Goal: Information Seeking & Learning: Learn about a topic

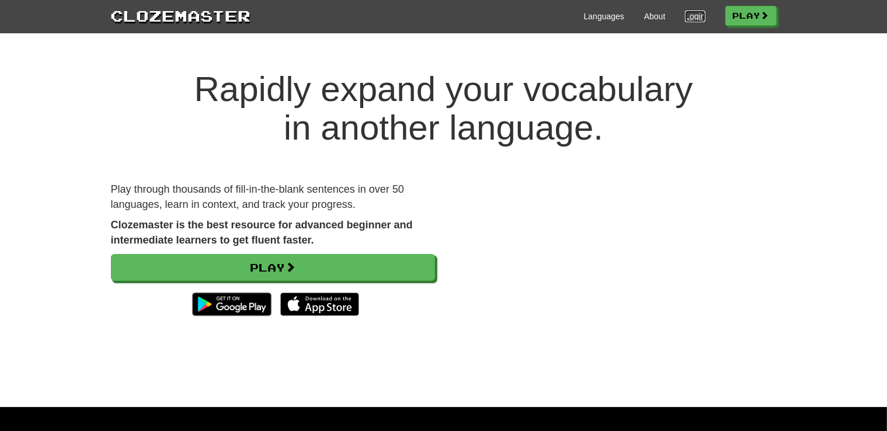
click at [688, 20] on link "Login" at bounding box center [695, 17] width 20 height 12
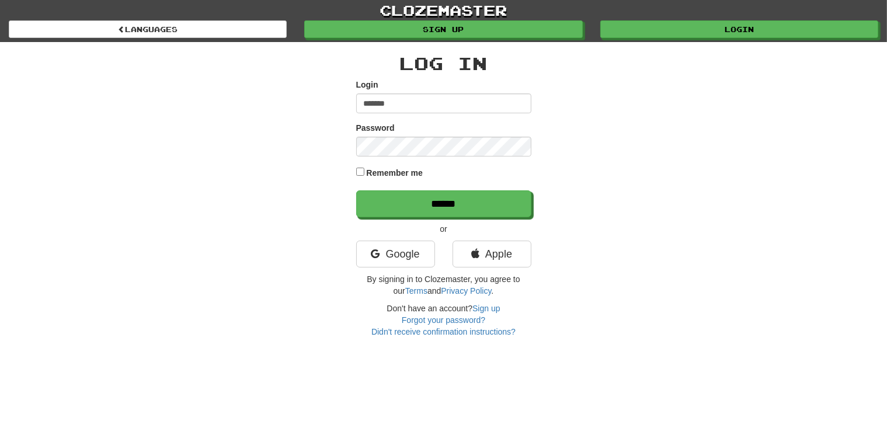
type input "*******"
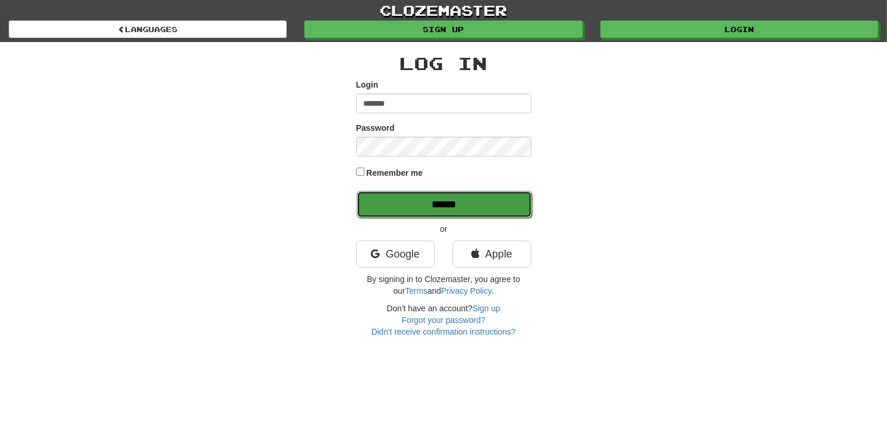
click at [402, 197] on input "******" at bounding box center [444, 204] width 175 height 27
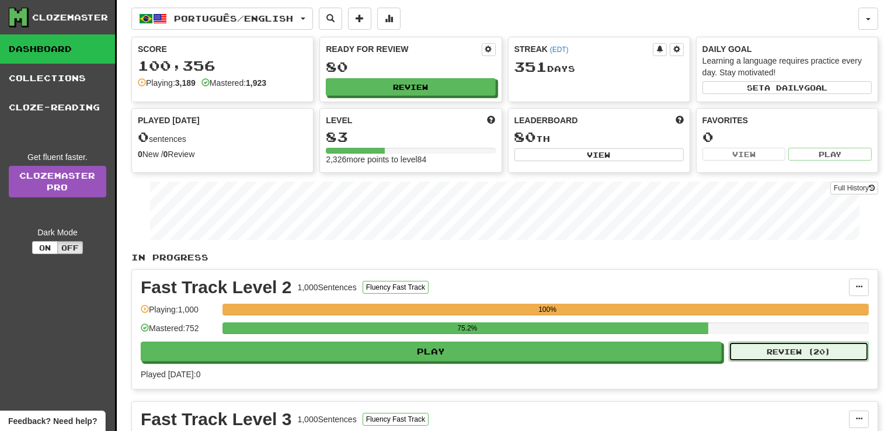
click at [824, 353] on button "Review ( 20 )" at bounding box center [799, 352] width 140 height 20
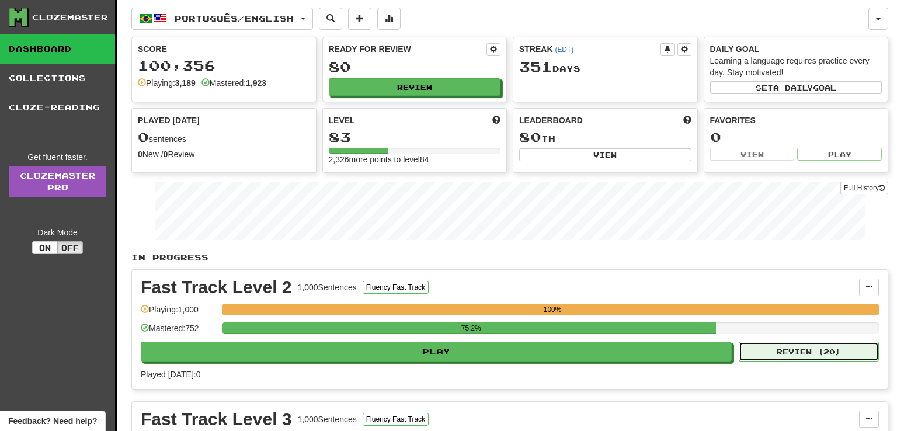
select select "**"
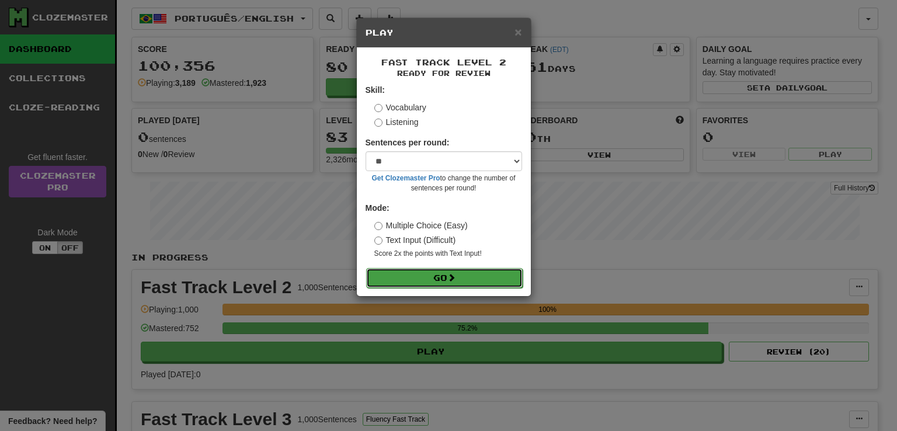
click at [389, 282] on button "Go" at bounding box center [444, 278] width 157 height 20
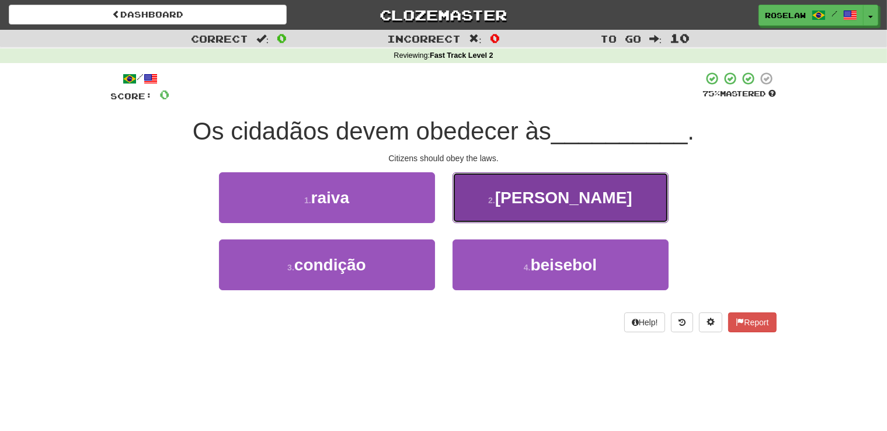
click at [492, 200] on button "2 . leis" at bounding box center [561, 197] width 216 height 51
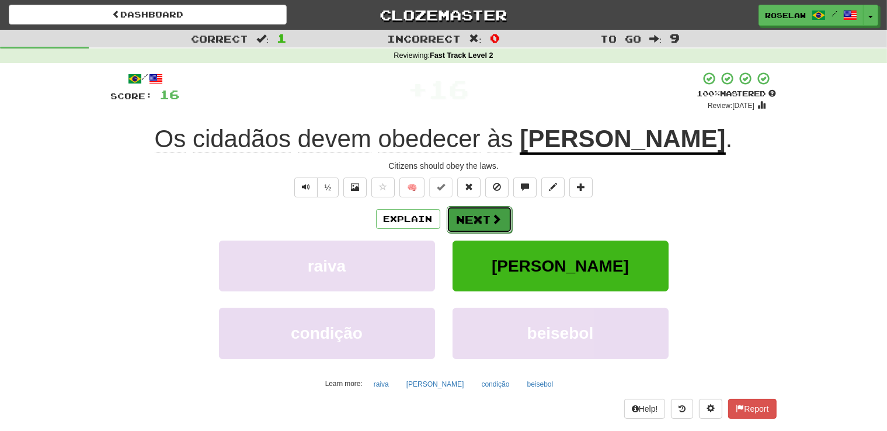
click at [475, 218] on button "Next" at bounding box center [479, 219] width 65 height 27
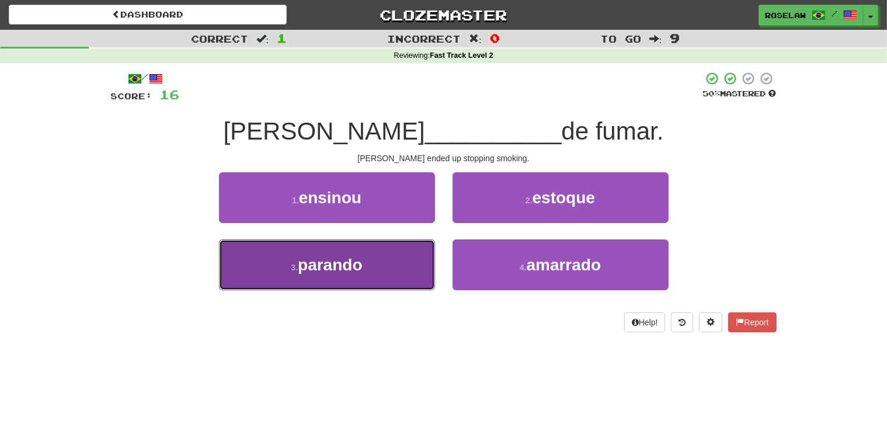
click at [367, 272] on button "3 . parando" at bounding box center [327, 265] width 216 height 51
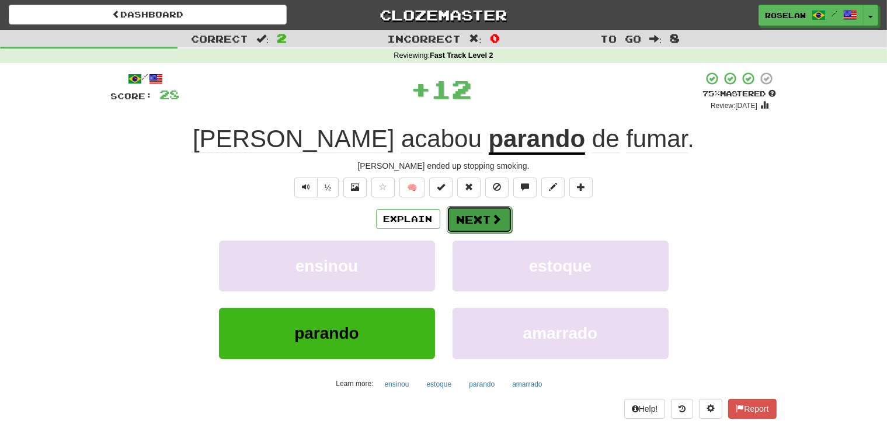
click at [464, 216] on button "Next" at bounding box center [479, 219] width 65 height 27
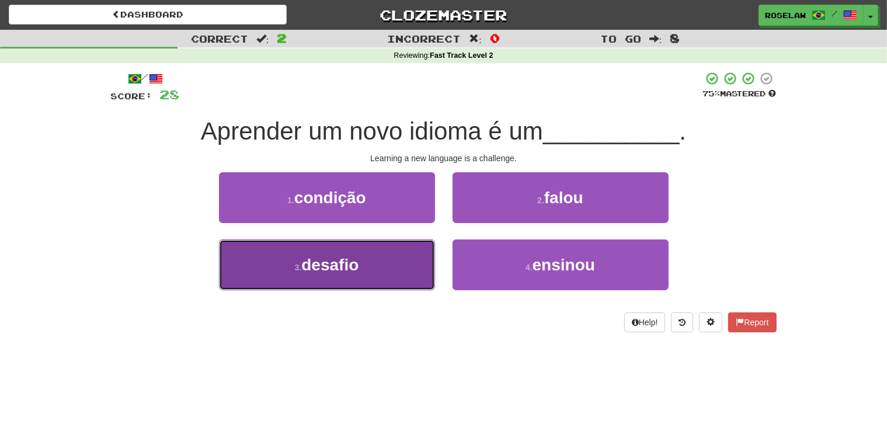
click at [353, 275] on button "3 . desafio" at bounding box center [327, 265] width 216 height 51
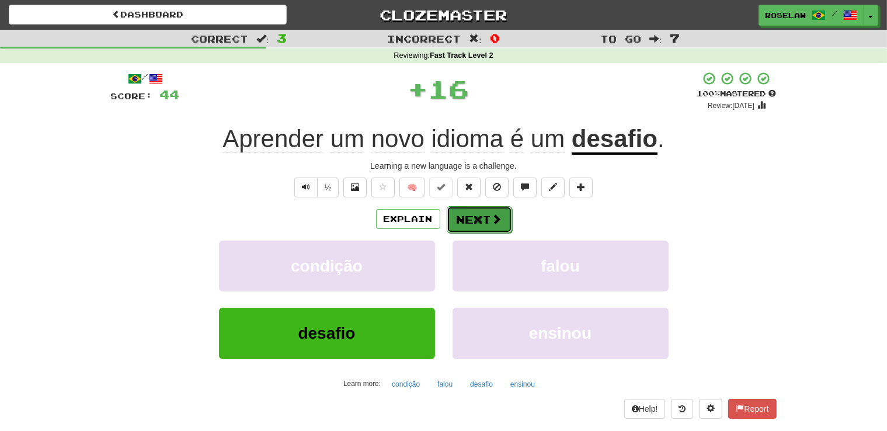
click at [473, 216] on button "Next" at bounding box center [479, 219] width 65 height 27
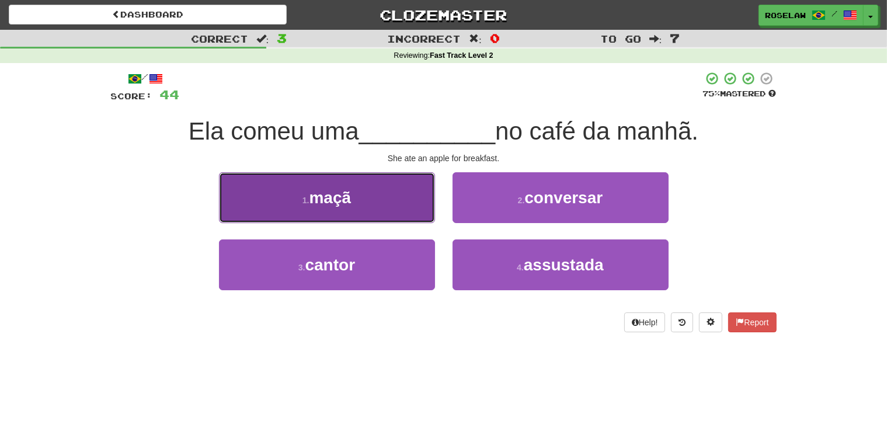
click at [401, 207] on button "1 . maçã" at bounding box center [327, 197] width 216 height 51
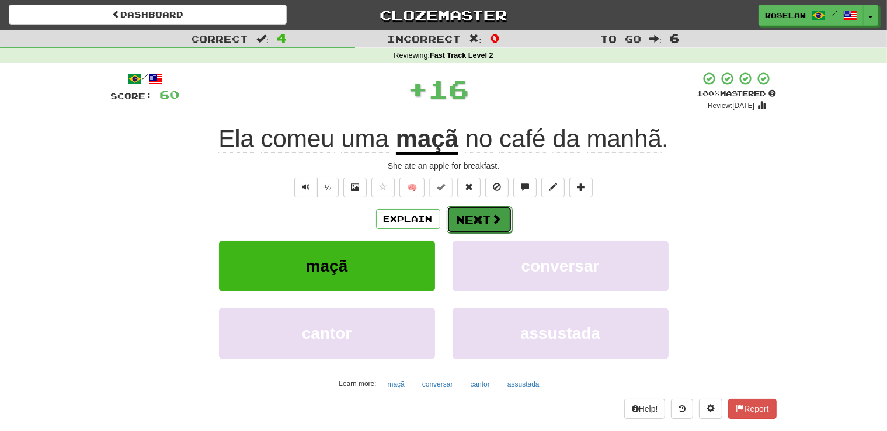
click at [466, 219] on button "Next" at bounding box center [479, 219] width 65 height 27
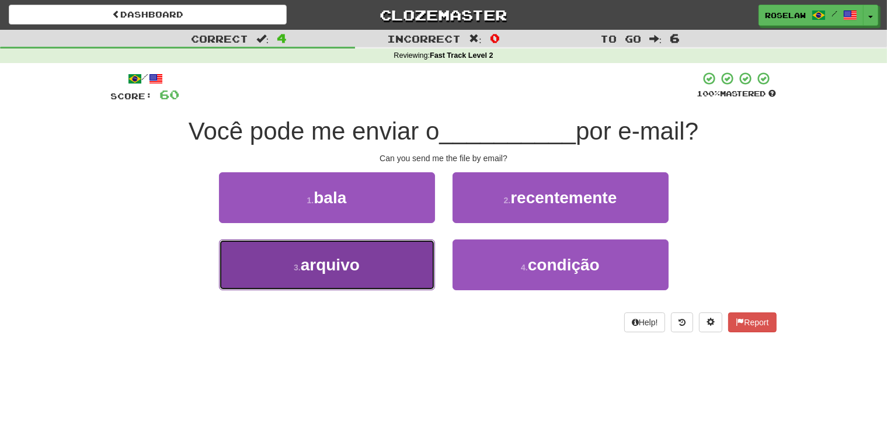
click at [385, 279] on button "3 . arquivo" at bounding box center [327, 265] width 216 height 51
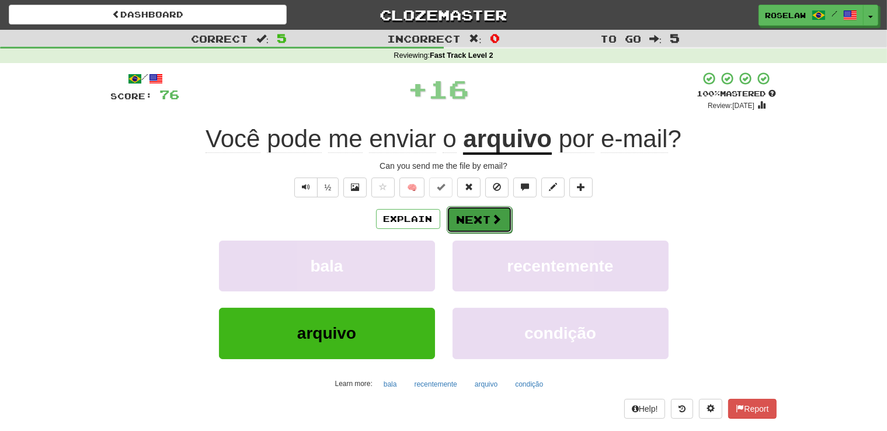
click at [471, 216] on button "Next" at bounding box center [479, 219] width 65 height 27
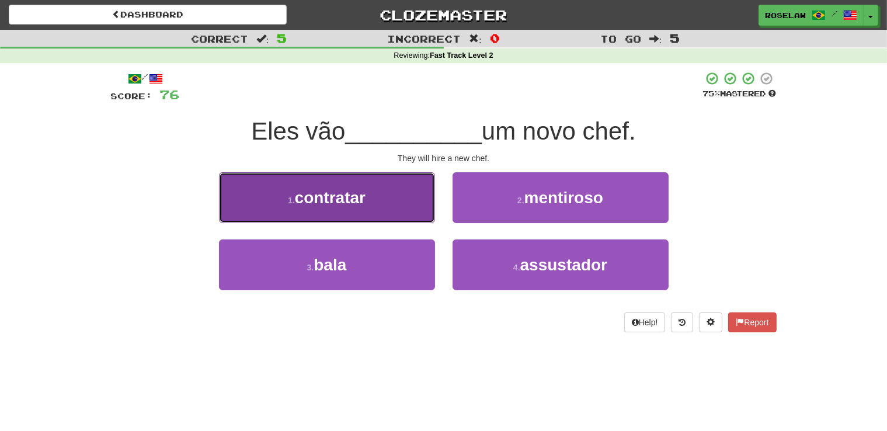
click at [408, 207] on button "1 . contratar" at bounding box center [327, 197] width 216 height 51
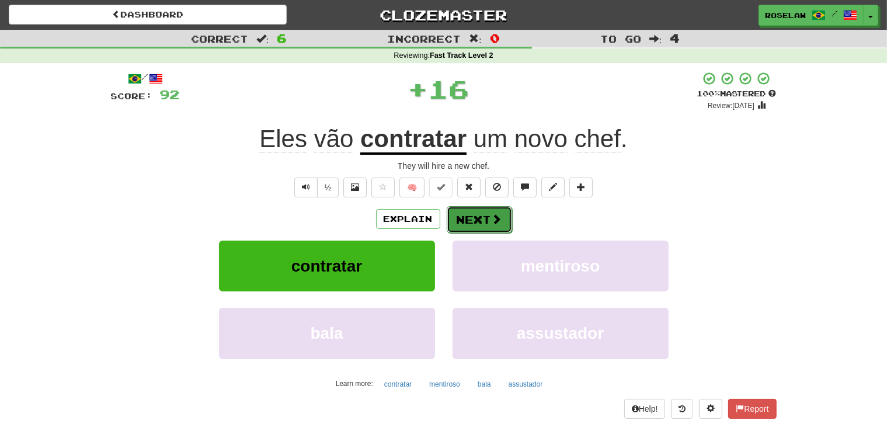
click at [473, 218] on button "Next" at bounding box center [479, 219] width 65 height 27
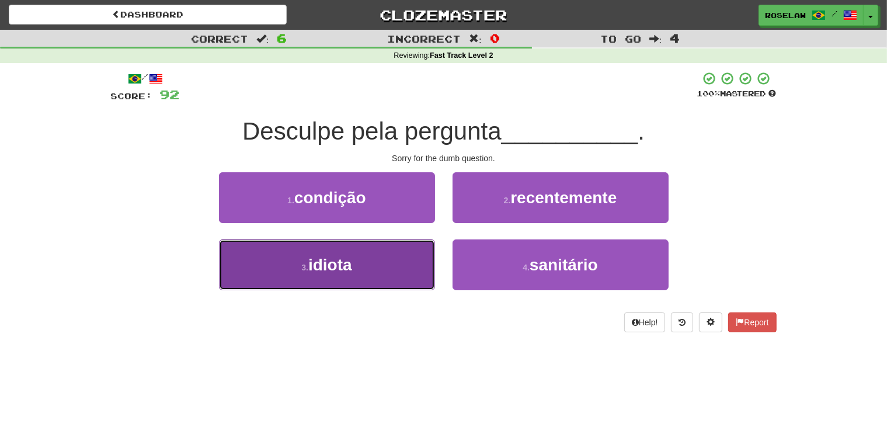
click at [387, 280] on button "3 . idiota" at bounding box center [327, 265] width 216 height 51
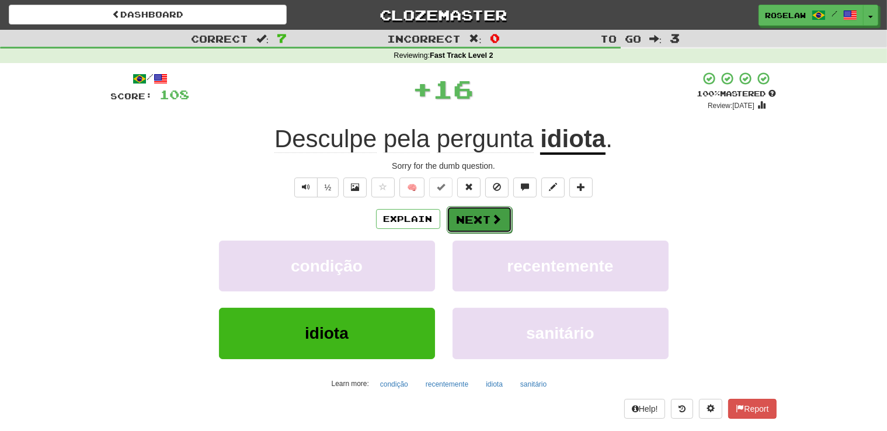
click at [470, 218] on button "Next" at bounding box center [479, 219] width 65 height 27
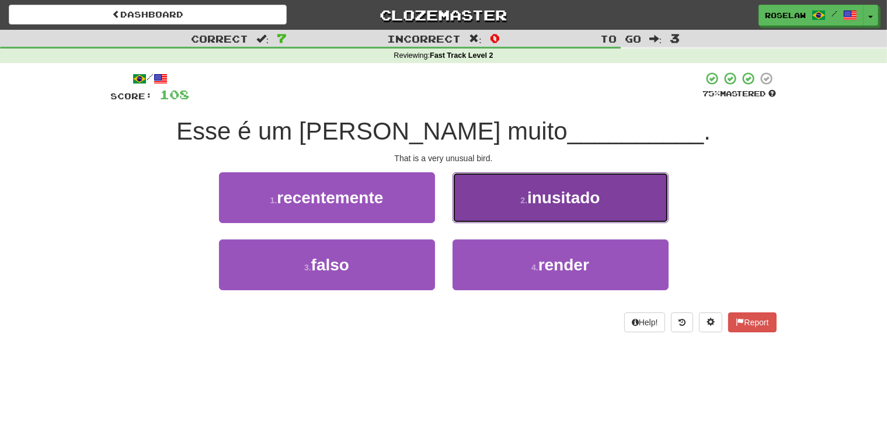
click at [488, 202] on button "2 . inusitado" at bounding box center [561, 197] width 216 height 51
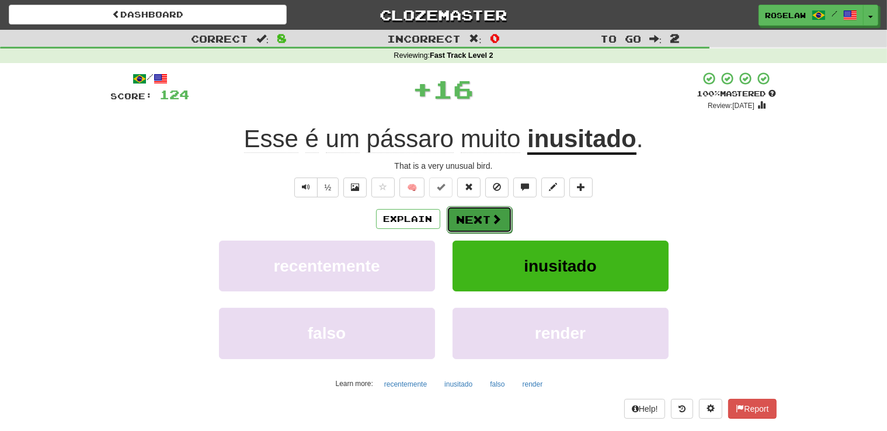
click at [483, 218] on button "Next" at bounding box center [479, 219] width 65 height 27
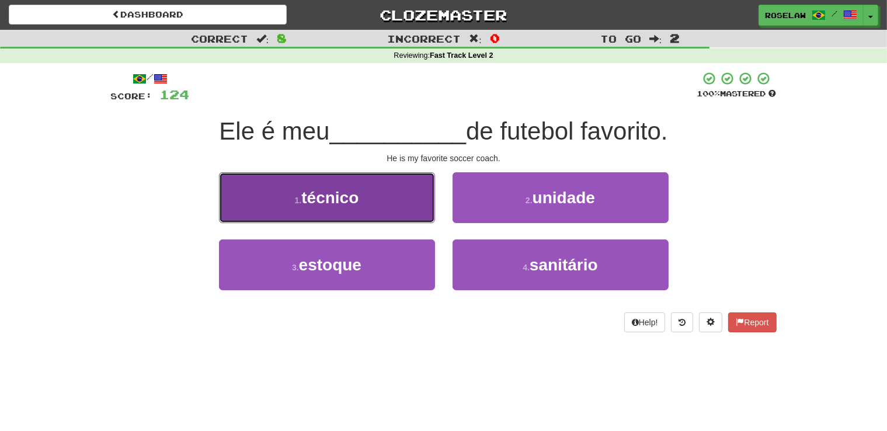
click at [415, 209] on button "1 . técnico" at bounding box center [327, 197] width 216 height 51
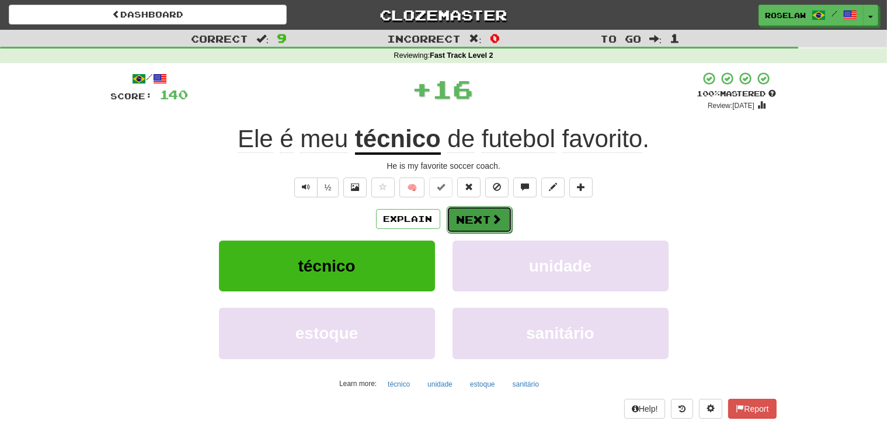
click at [462, 217] on button "Next" at bounding box center [479, 219] width 65 height 27
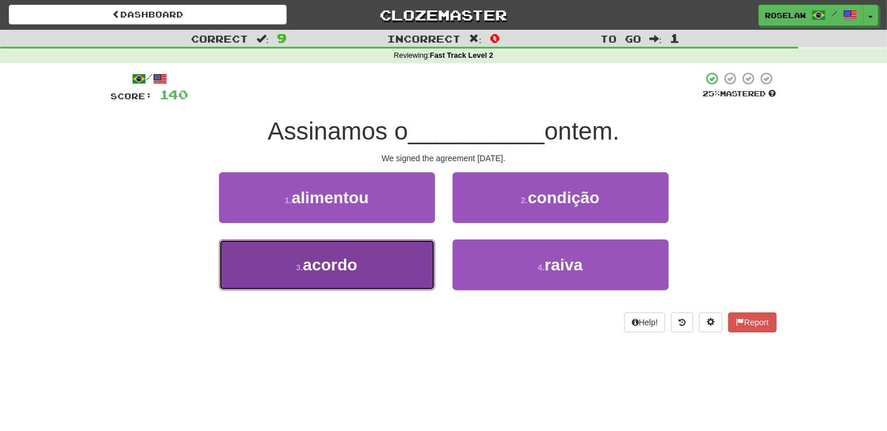
click at [384, 278] on button "3 . acordo" at bounding box center [327, 265] width 216 height 51
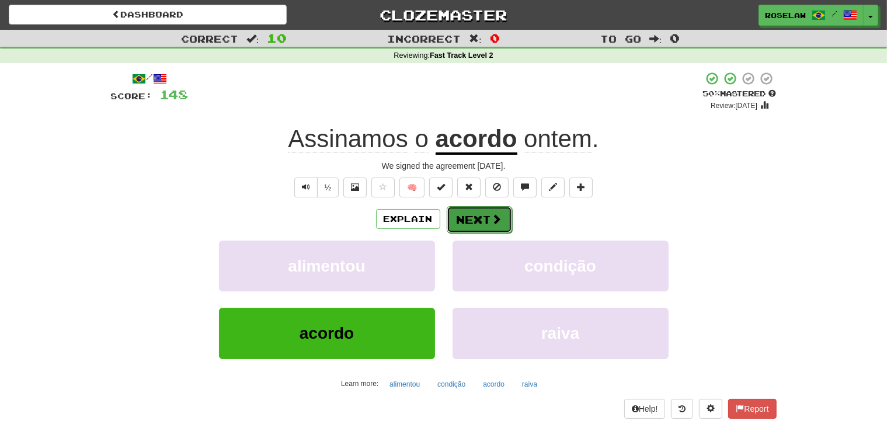
click at [463, 214] on button "Next" at bounding box center [479, 219] width 65 height 27
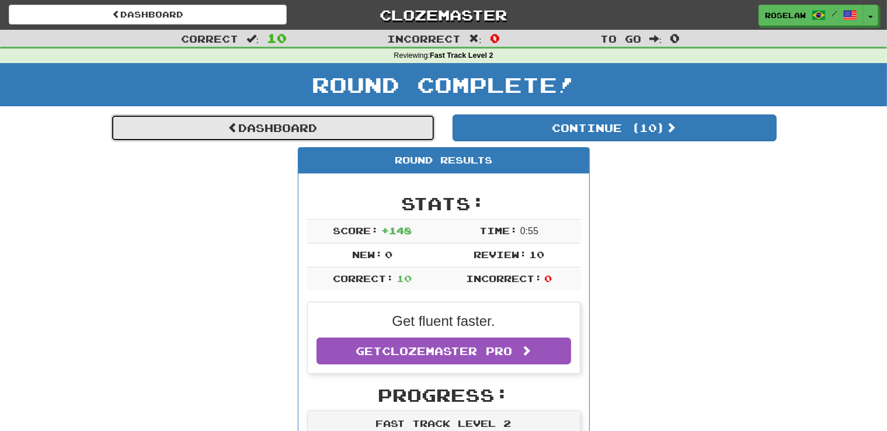
click at [342, 134] on link "Dashboard" at bounding box center [273, 128] width 324 height 27
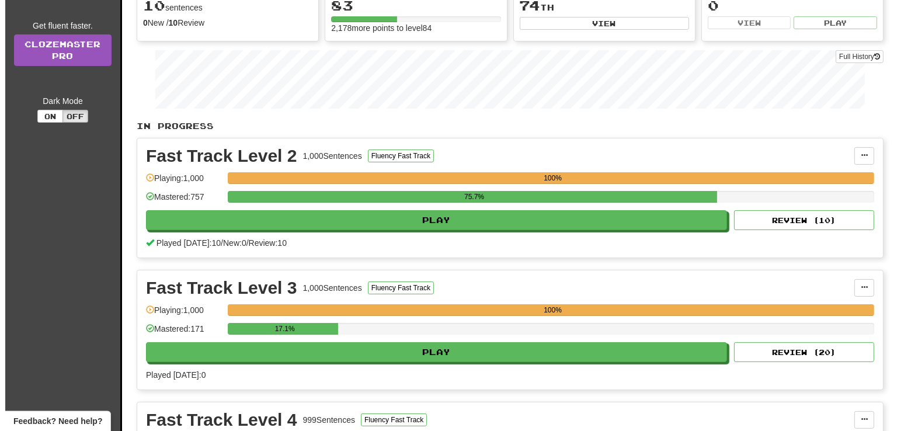
scroll to position [143, 0]
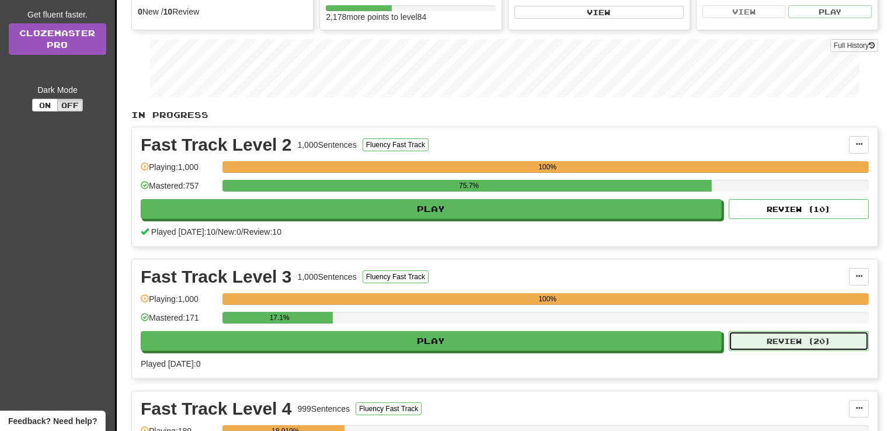
click at [813, 342] on button "Review ( 20 )" at bounding box center [799, 341] width 140 height 20
select select "**"
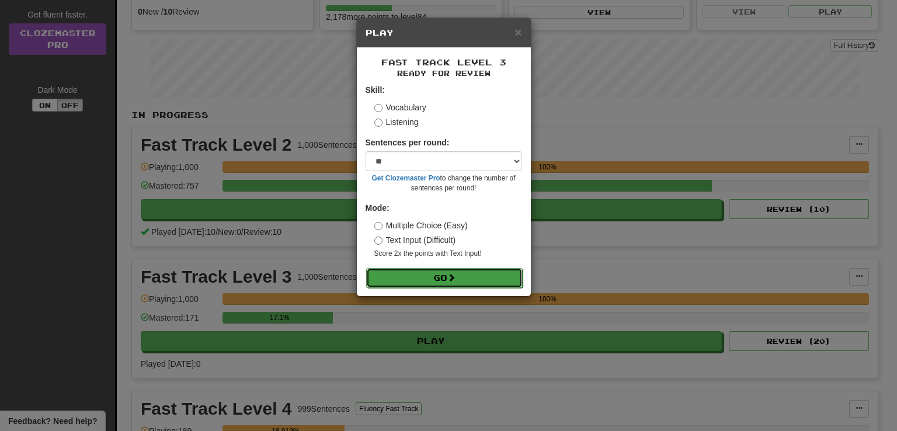
click at [438, 281] on button "Go" at bounding box center [444, 278] width 157 height 20
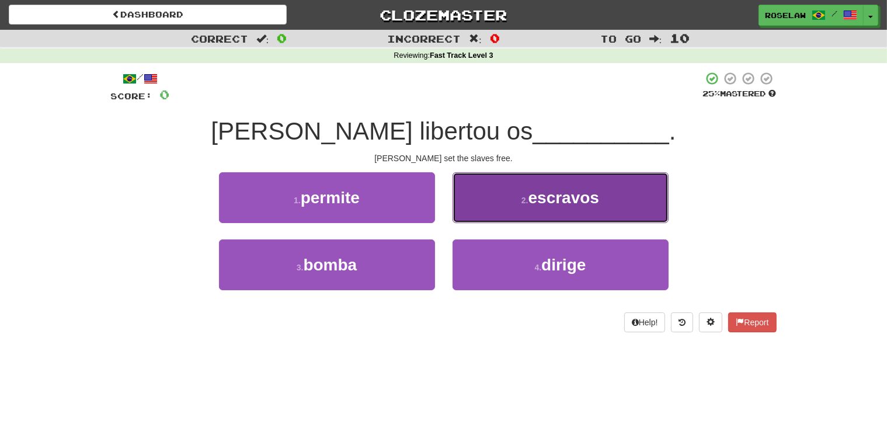
click at [504, 195] on button "2 . escravos" at bounding box center [561, 197] width 216 height 51
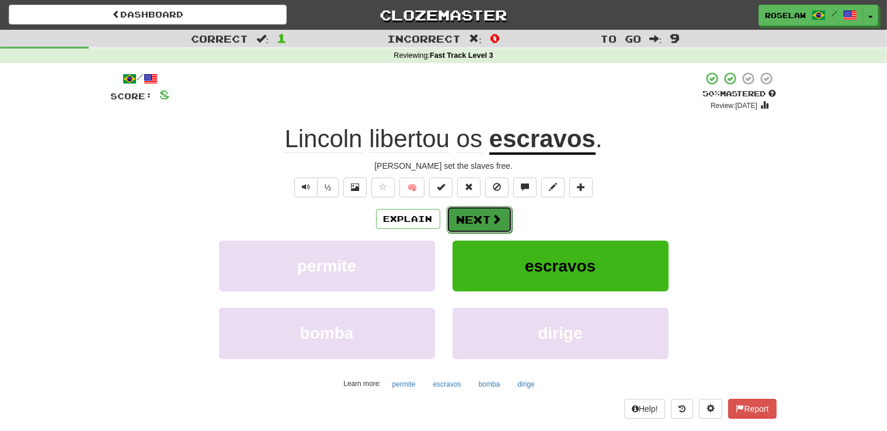
click at [492, 216] on span at bounding box center [497, 219] width 11 height 11
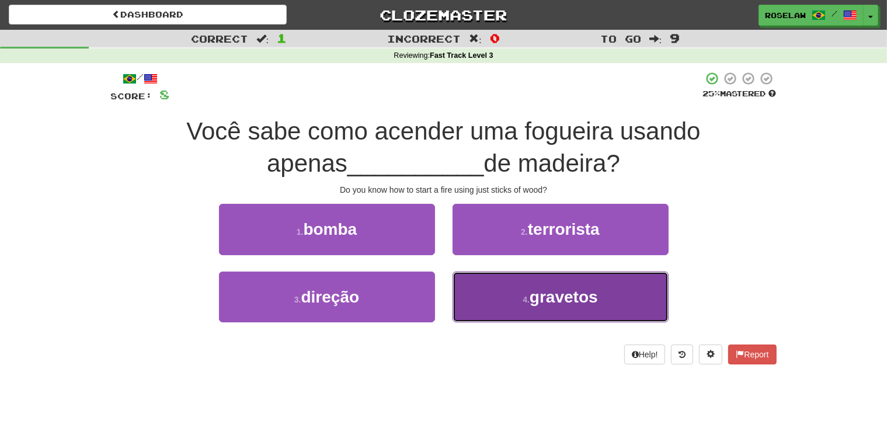
click at [494, 298] on button "4 . gravetos" at bounding box center [561, 297] width 216 height 51
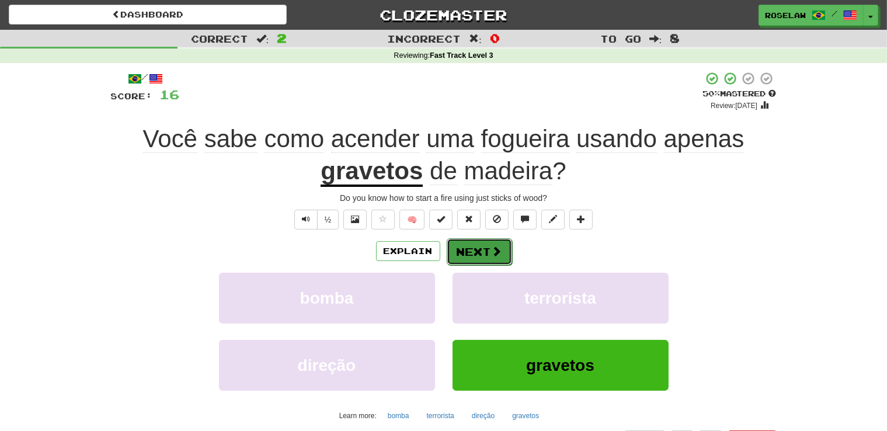
click at [492, 251] on span at bounding box center [497, 251] width 11 height 11
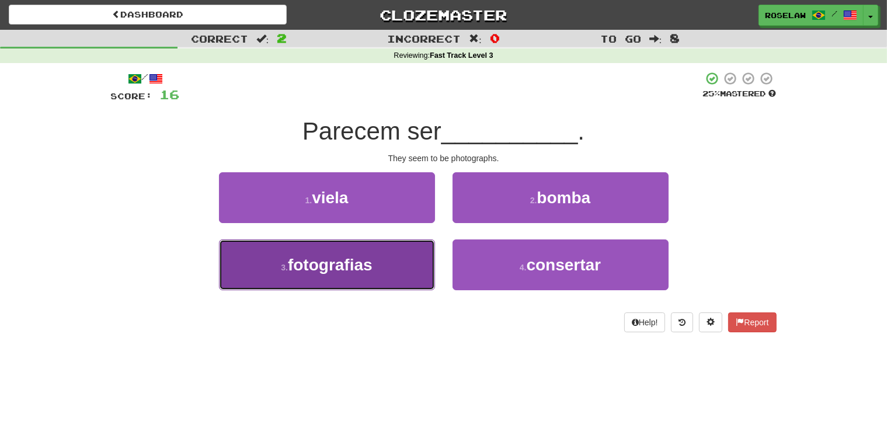
click at [396, 278] on button "3 . fotografias" at bounding box center [327, 265] width 216 height 51
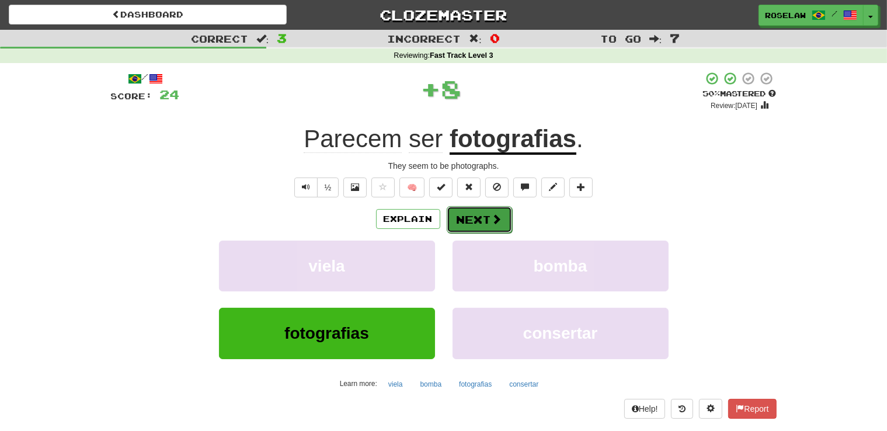
click at [473, 217] on button "Next" at bounding box center [479, 219] width 65 height 27
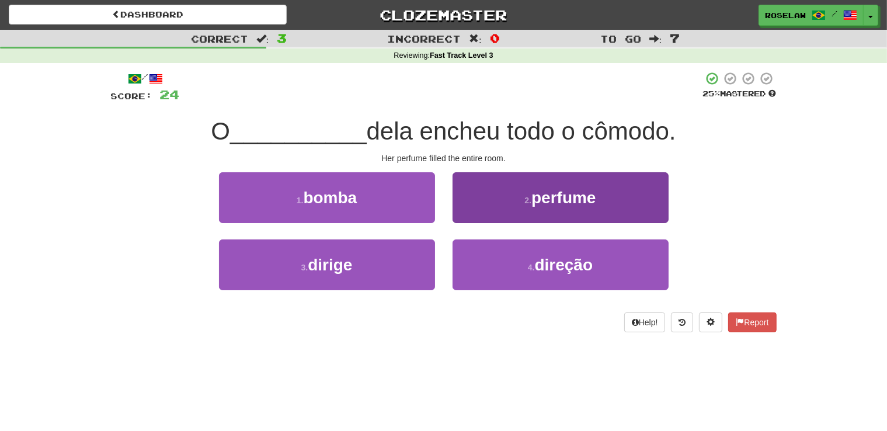
click at [504, 198] on button "2 . perfume" at bounding box center [561, 197] width 216 height 51
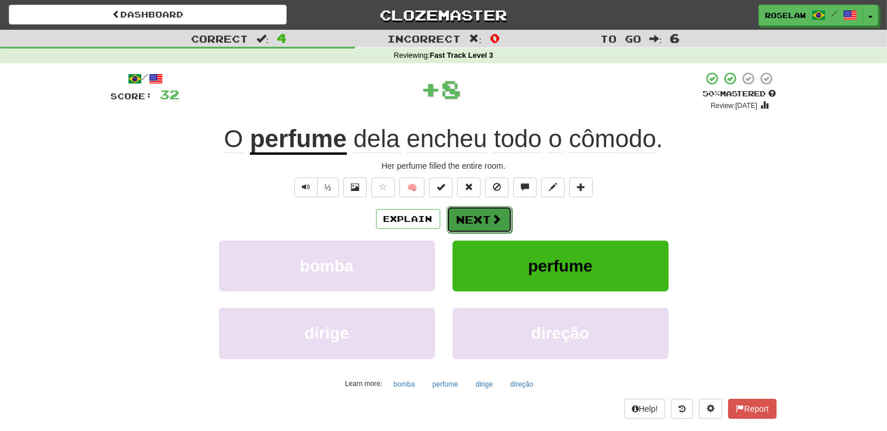
click at [503, 221] on button "Next" at bounding box center [479, 219] width 65 height 27
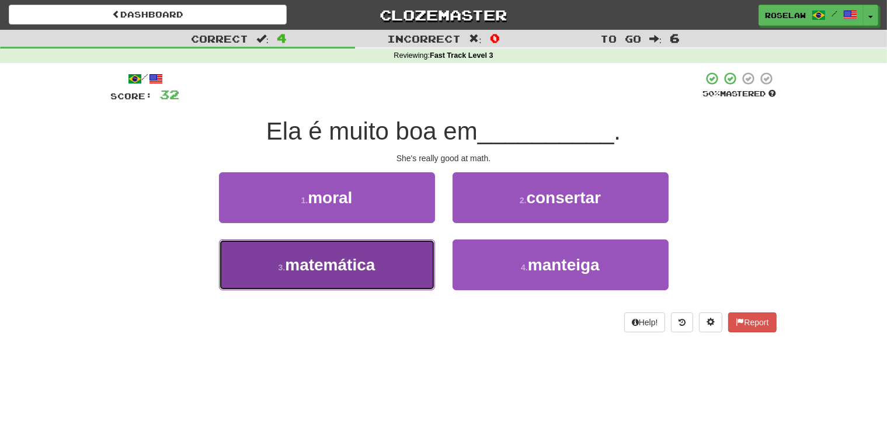
click at [398, 272] on button "3 . matemática" at bounding box center [327, 265] width 216 height 51
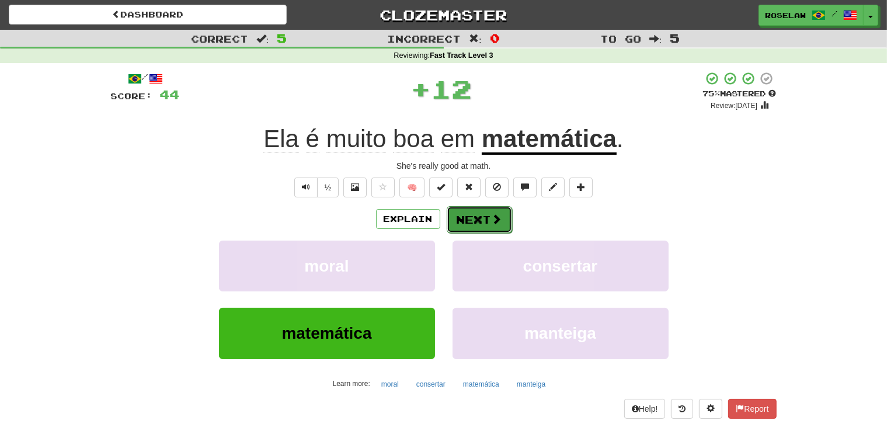
click at [476, 217] on button "Next" at bounding box center [479, 219] width 65 height 27
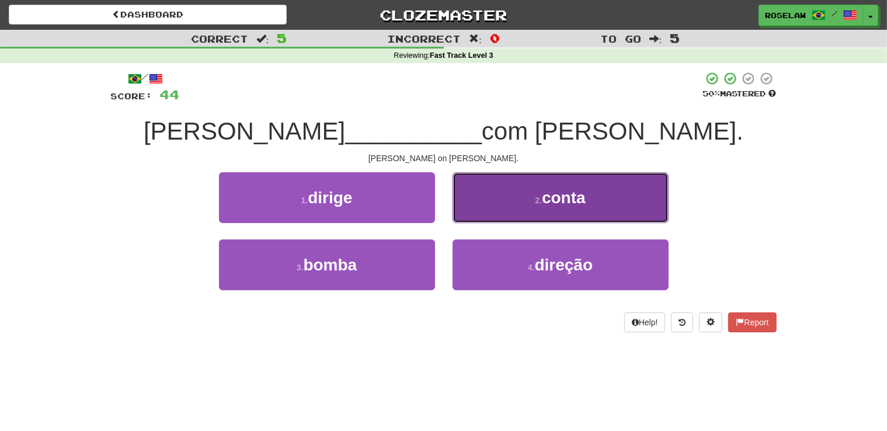
click at [519, 207] on button "2 . conta" at bounding box center [561, 197] width 216 height 51
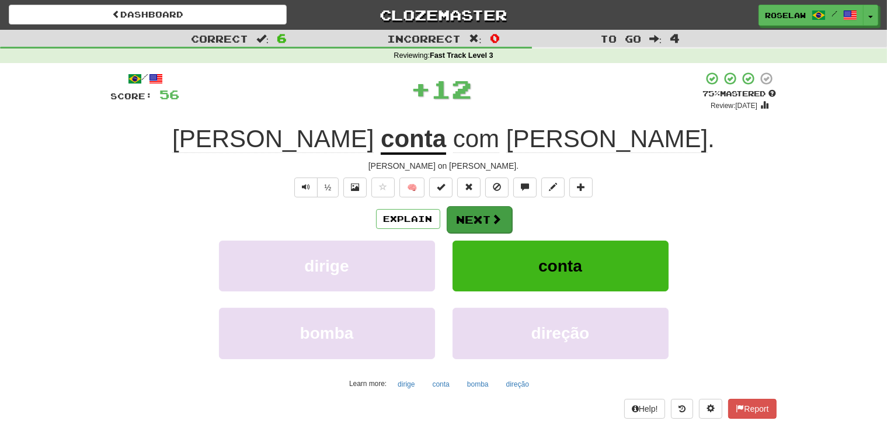
click at [463, 220] on button "Next" at bounding box center [479, 219] width 65 height 27
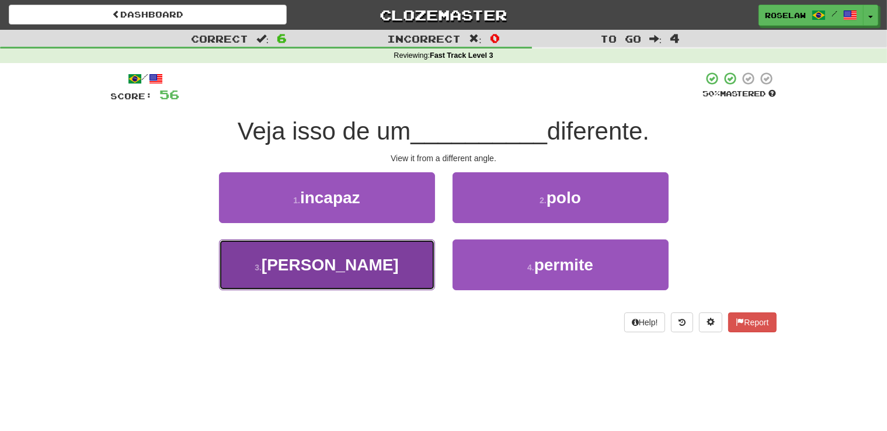
click at [382, 282] on button "3 . ângulo" at bounding box center [327, 265] width 216 height 51
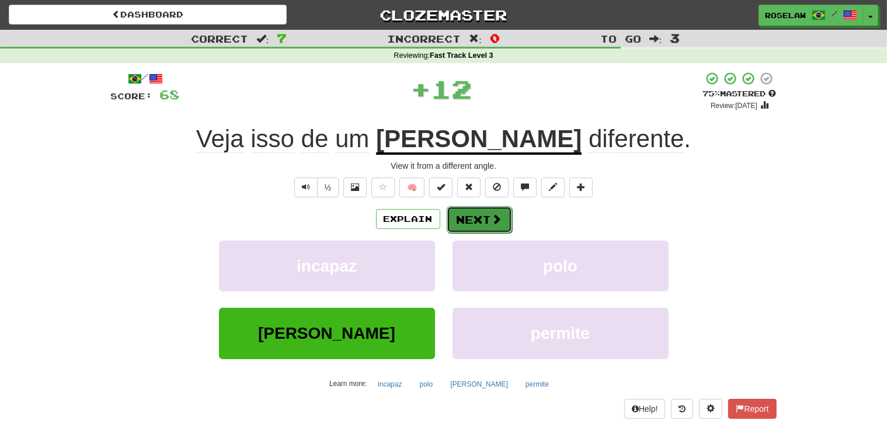
click at [468, 216] on button "Next" at bounding box center [479, 219] width 65 height 27
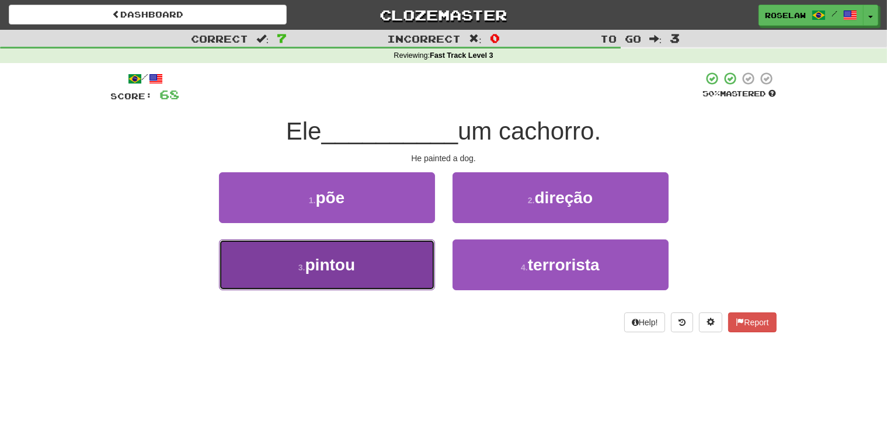
click at [384, 272] on button "3 . pintou" at bounding box center [327, 265] width 216 height 51
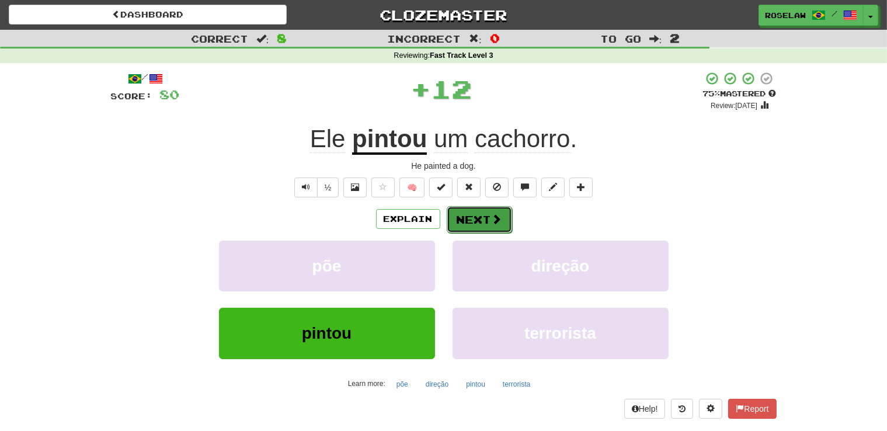
click at [464, 214] on button "Next" at bounding box center [479, 219] width 65 height 27
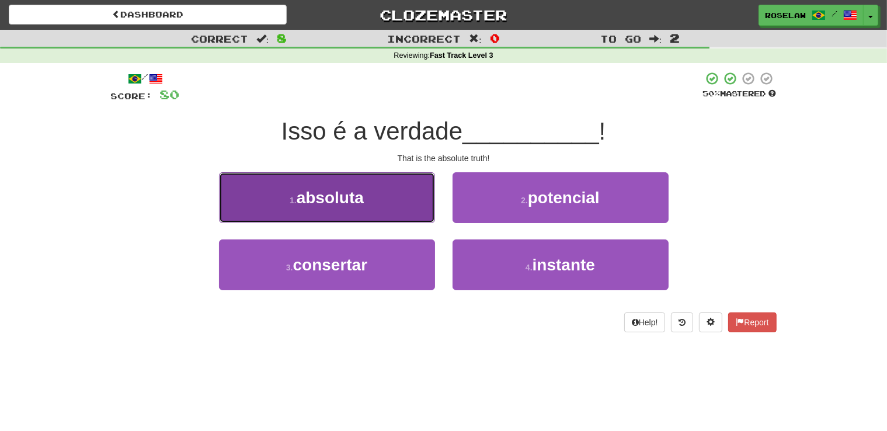
click at [384, 210] on button "1 . absoluta" at bounding box center [327, 197] width 216 height 51
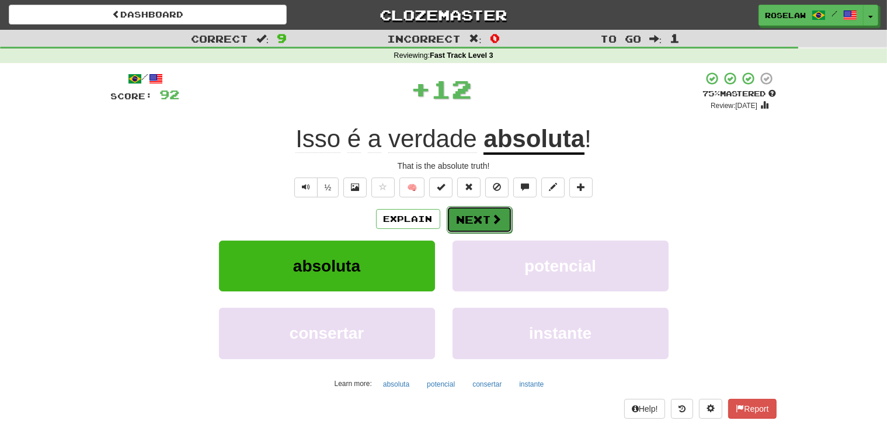
click at [468, 216] on button "Next" at bounding box center [479, 219] width 65 height 27
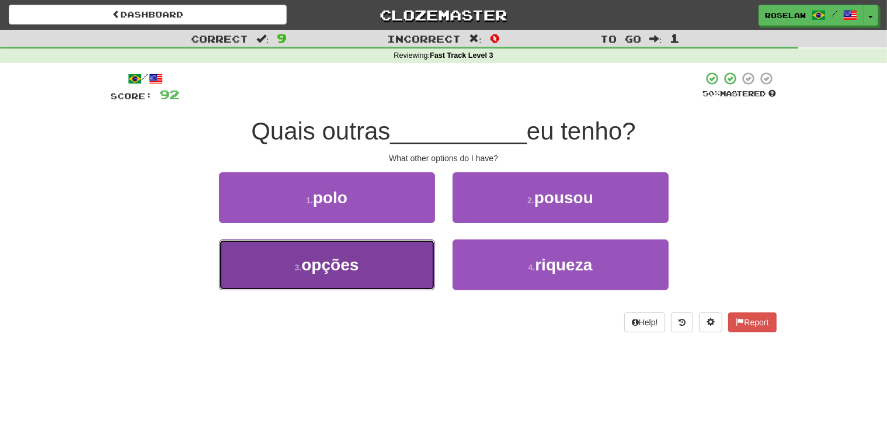
click at [373, 279] on button "3 . opções" at bounding box center [327, 265] width 216 height 51
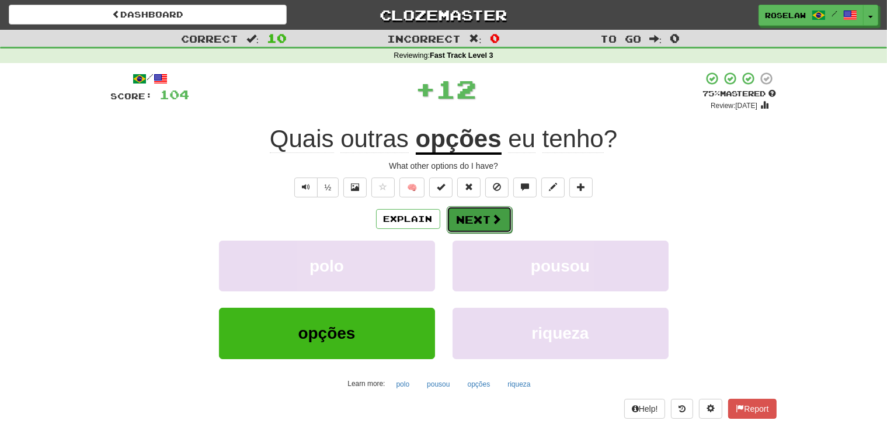
click at [471, 216] on button "Next" at bounding box center [479, 219] width 65 height 27
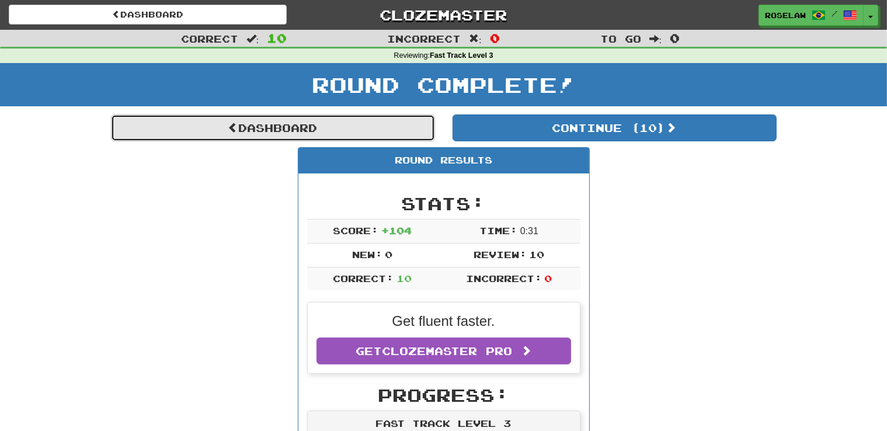
click at [285, 120] on link "Dashboard" at bounding box center [273, 128] width 324 height 27
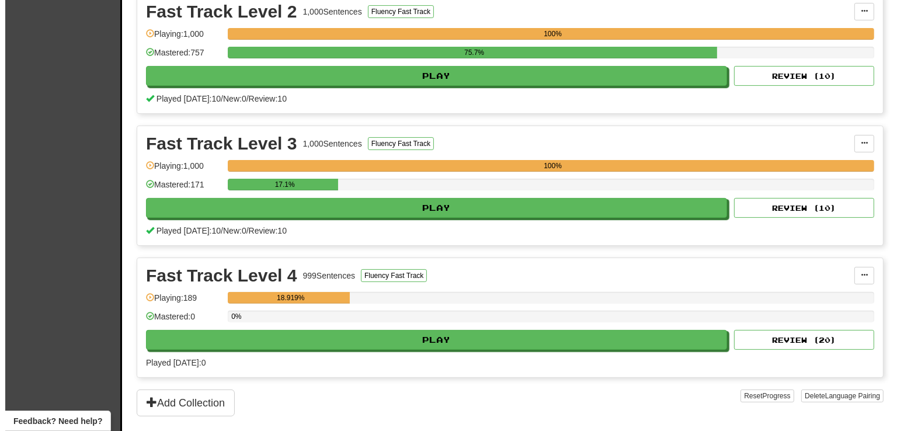
scroll to position [279, 0]
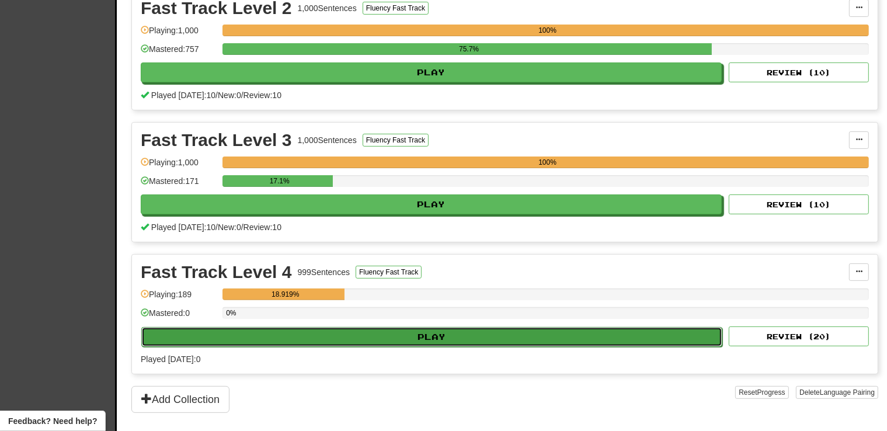
click at [425, 333] on button "Play" at bounding box center [431, 337] width 581 height 20
select select "**"
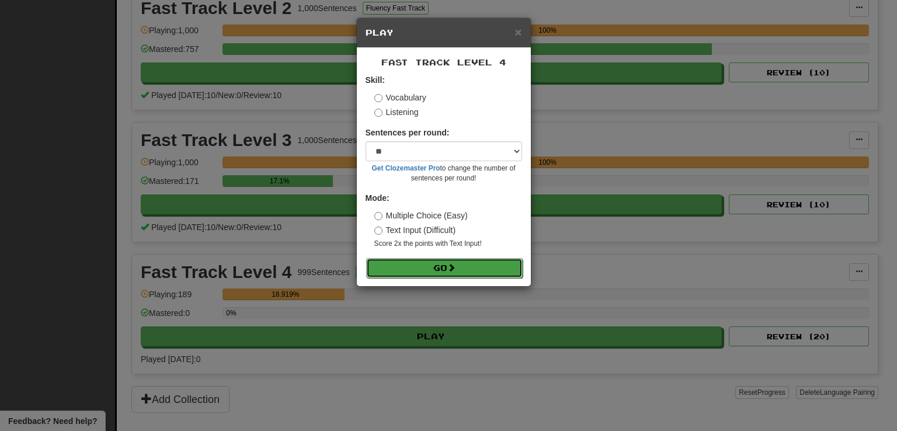
click at [433, 268] on button "Go" at bounding box center [444, 268] width 157 height 20
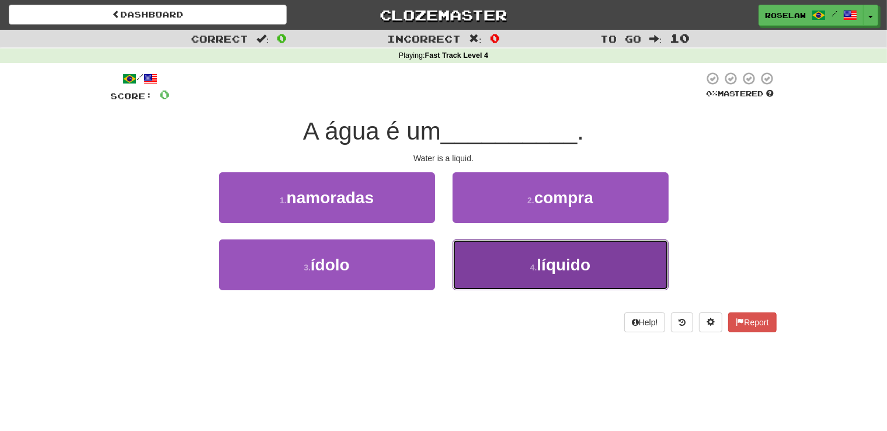
click at [495, 278] on button "4 . líquido" at bounding box center [561, 265] width 216 height 51
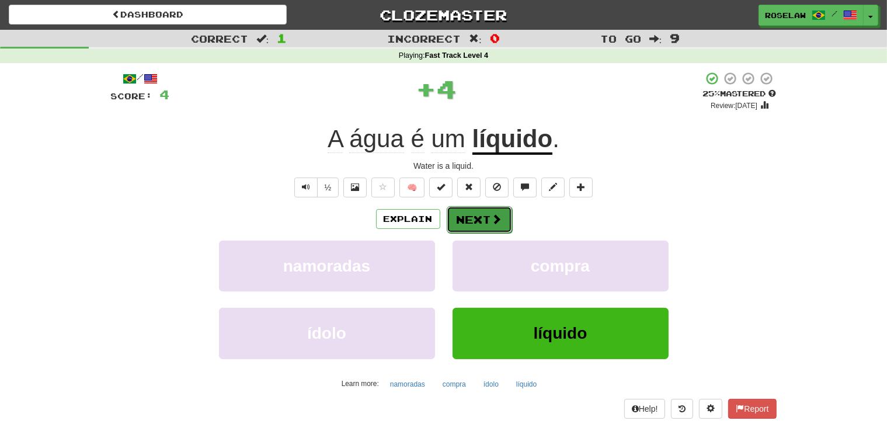
click at [498, 217] on span at bounding box center [497, 219] width 11 height 11
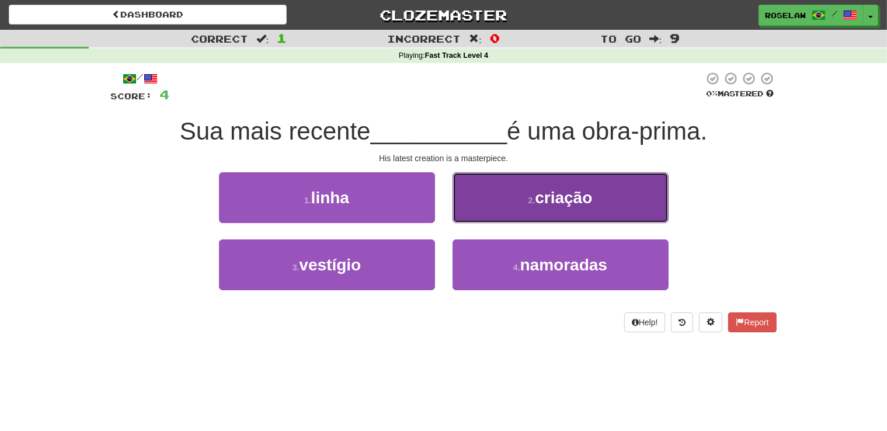
click at [500, 203] on button "2 . criação" at bounding box center [561, 197] width 216 height 51
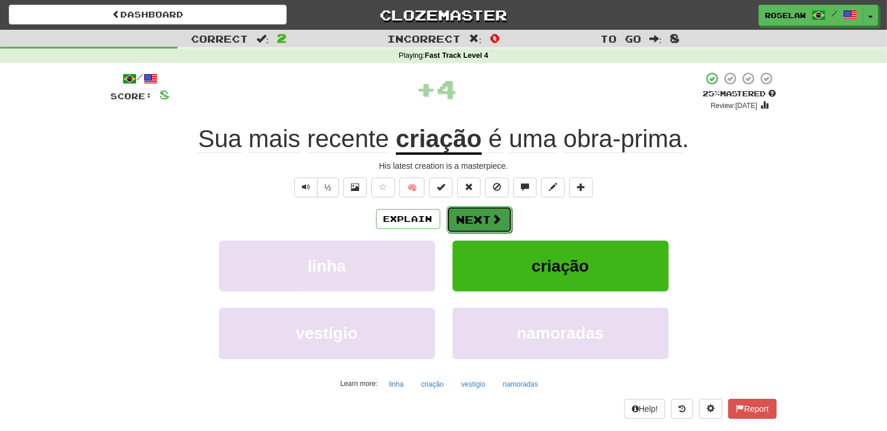
click at [476, 224] on button "Next" at bounding box center [479, 219] width 65 height 27
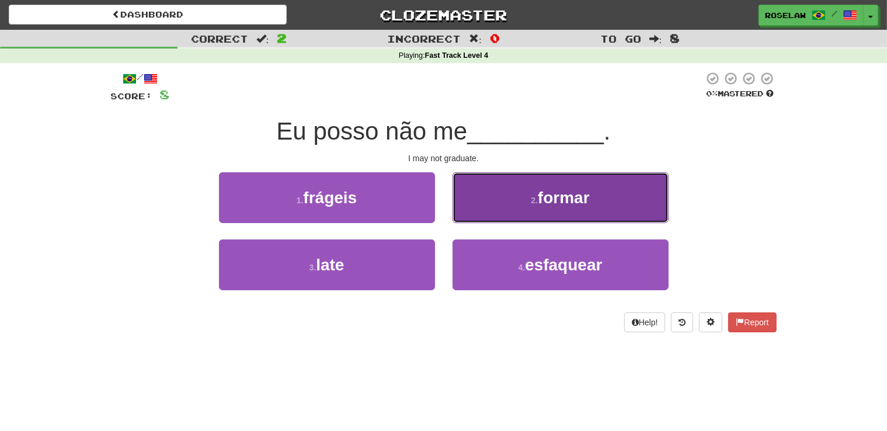
click at [501, 206] on button "2 . formar" at bounding box center [561, 197] width 216 height 51
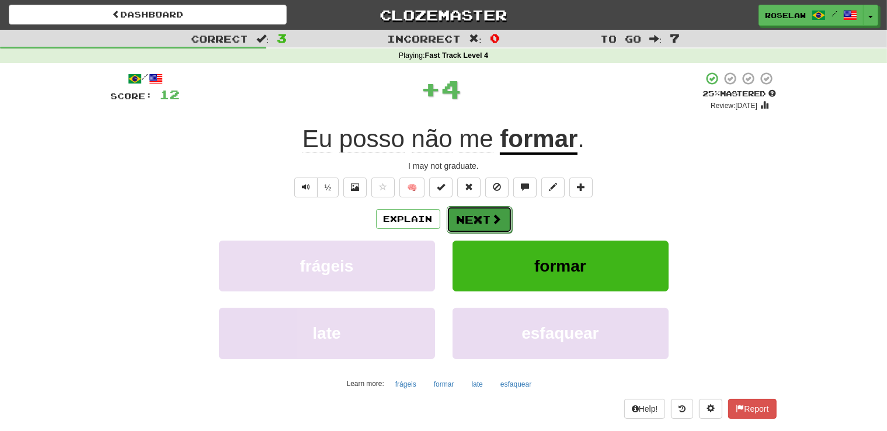
click at [492, 217] on span at bounding box center [497, 219] width 11 height 11
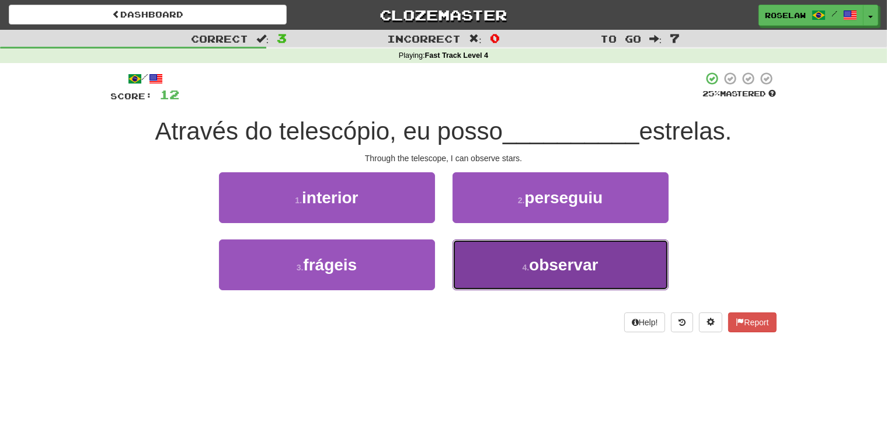
click at [501, 277] on button "4 . observar" at bounding box center [561, 265] width 216 height 51
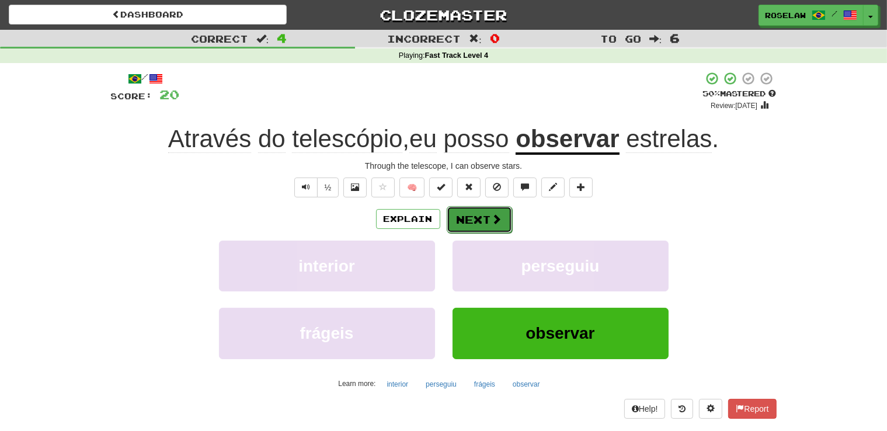
click at [492, 221] on span at bounding box center [497, 219] width 11 height 11
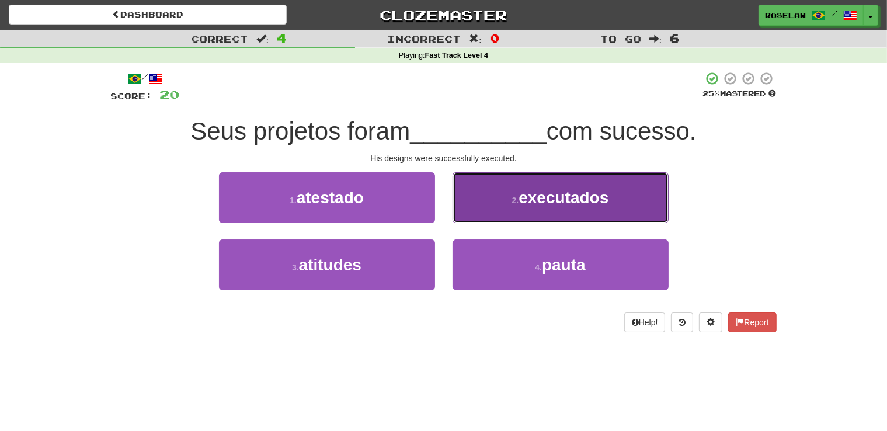
click at [500, 207] on button "2 . executados" at bounding box center [561, 197] width 216 height 51
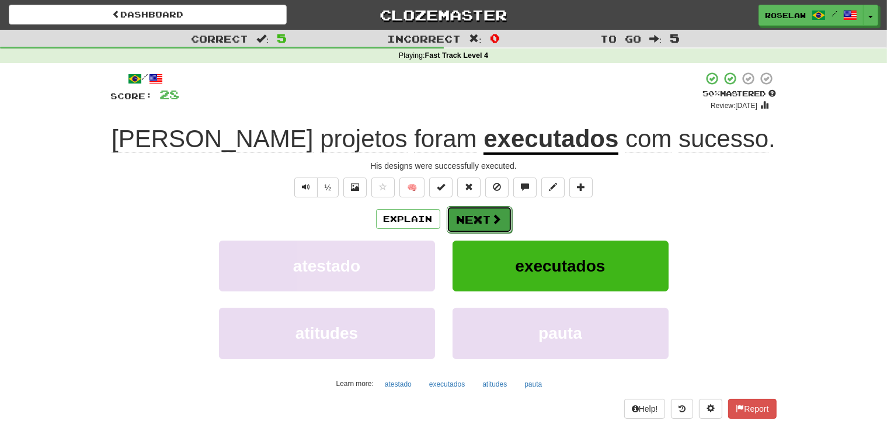
click at [495, 221] on span at bounding box center [497, 219] width 11 height 11
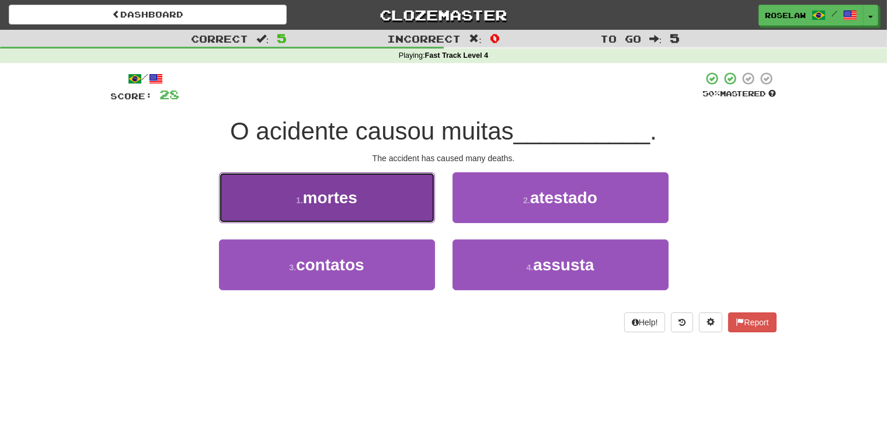
click at [402, 202] on button "1 . mortes" at bounding box center [327, 197] width 216 height 51
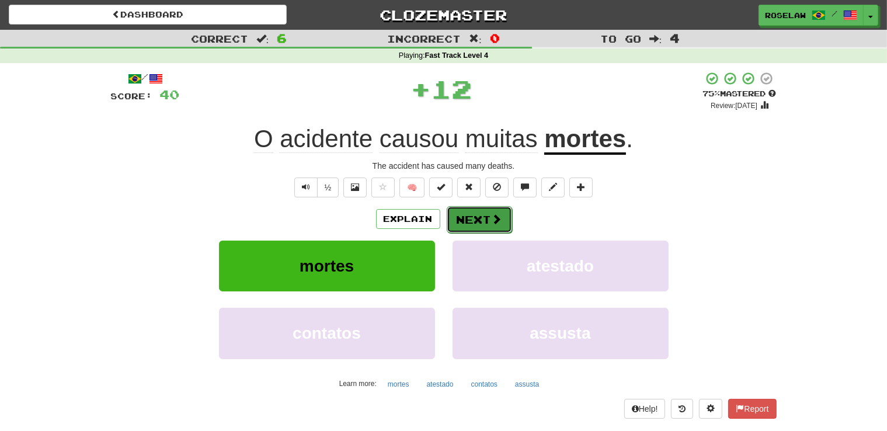
click at [476, 221] on button "Next" at bounding box center [479, 219] width 65 height 27
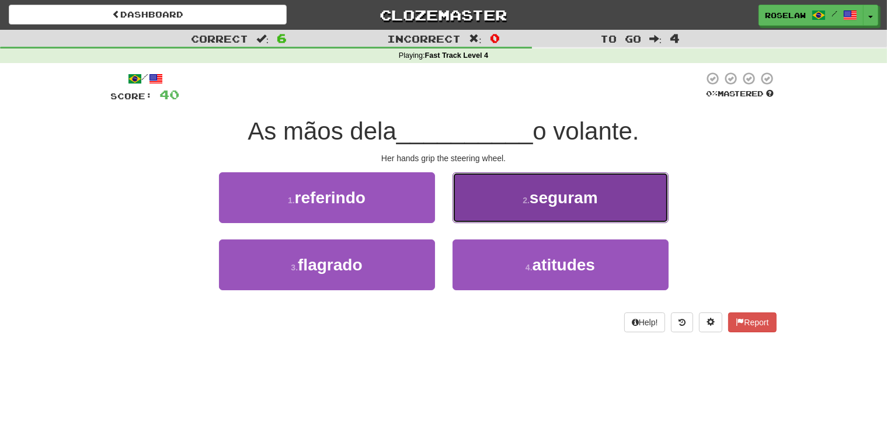
click at [492, 207] on button "2 . seguram" at bounding box center [561, 197] width 216 height 51
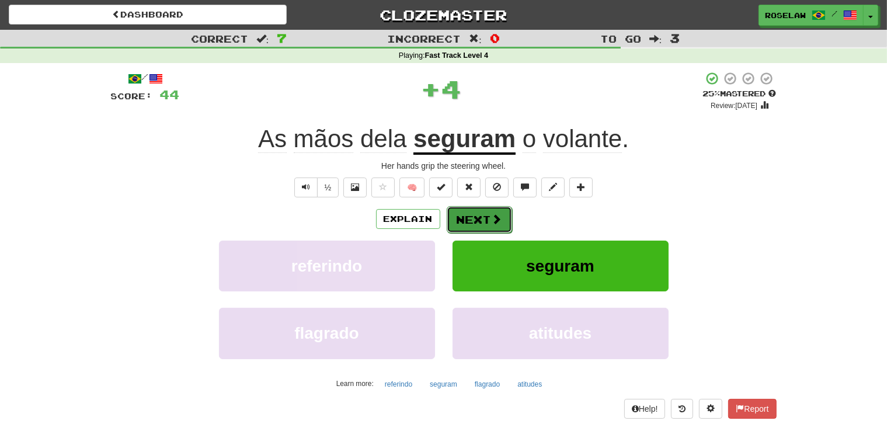
click at [469, 217] on button "Next" at bounding box center [479, 219] width 65 height 27
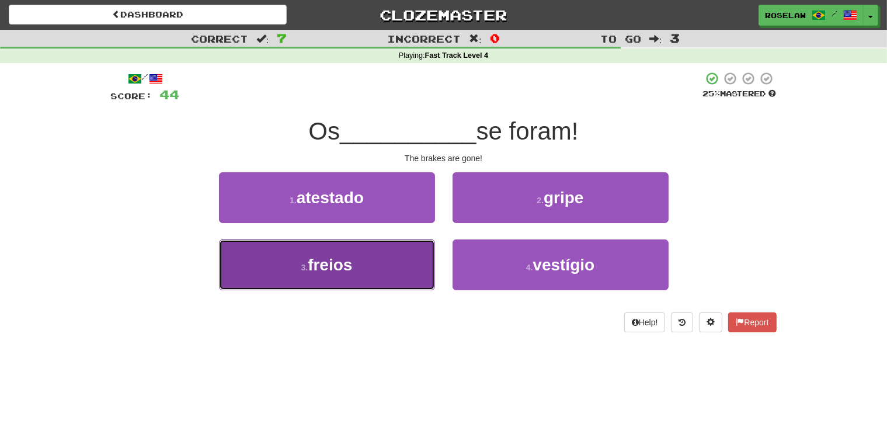
click at [398, 266] on button "3 . freios" at bounding box center [327, 265] width 216 height 51
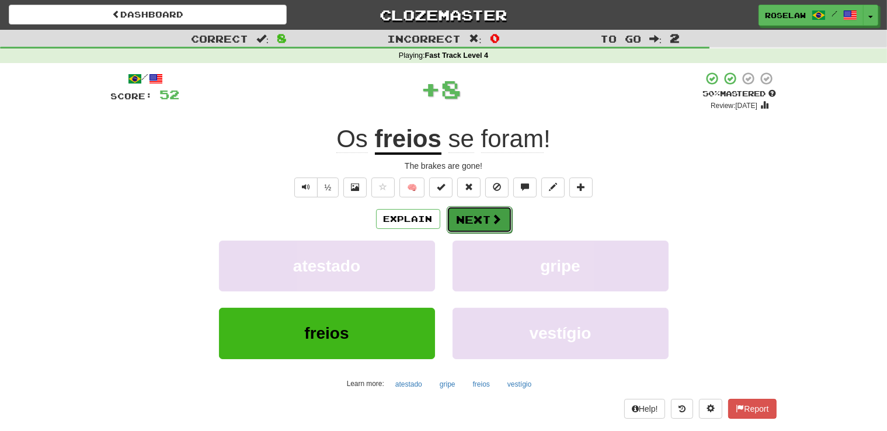
click at [471, 215] on button "Next" at bounding box center [479, 219] width 65 height 27
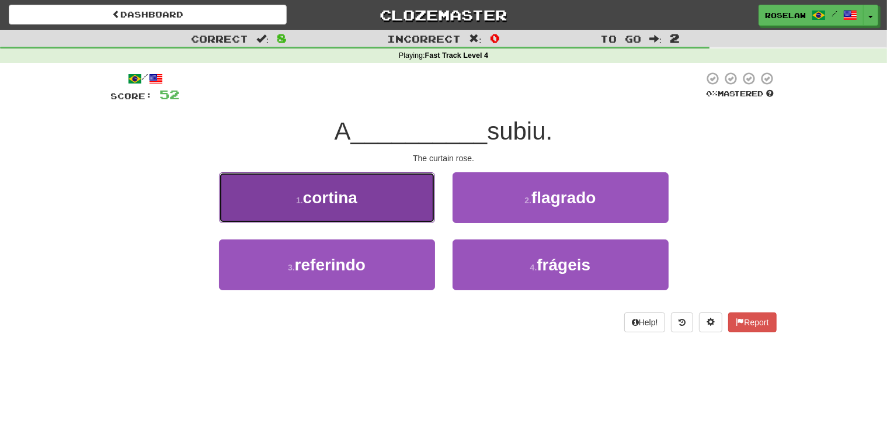
click at [404, 208] on button "1 . cortina" at bounding box center [327, 197] width 216 height 51
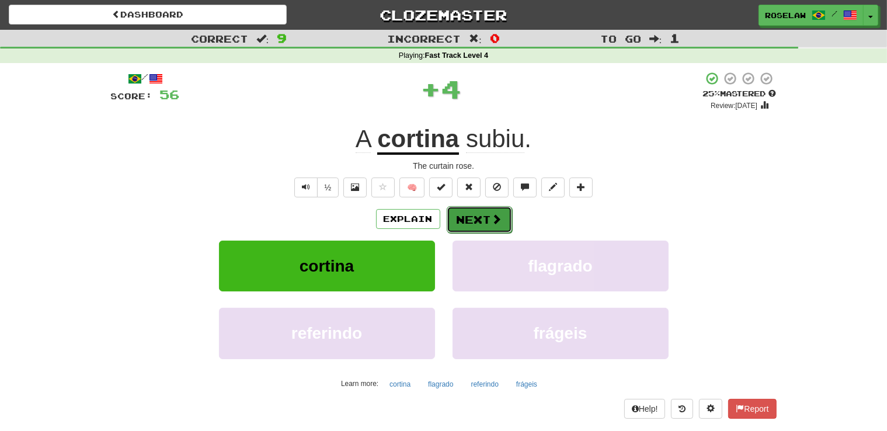
click at [462, 216] on button "Next" at bounding box center [479, 219] width 65 height 27
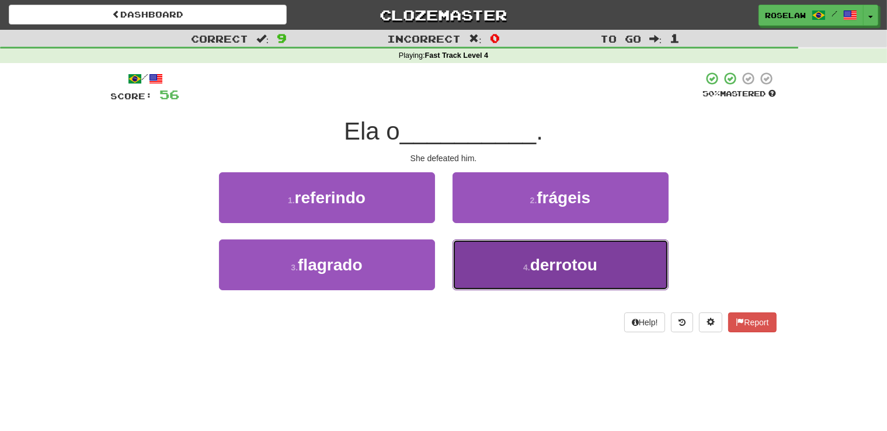
click at [504, 269] on button "4 . derrotou" at bounding box center [561, 265] width 216 height 51
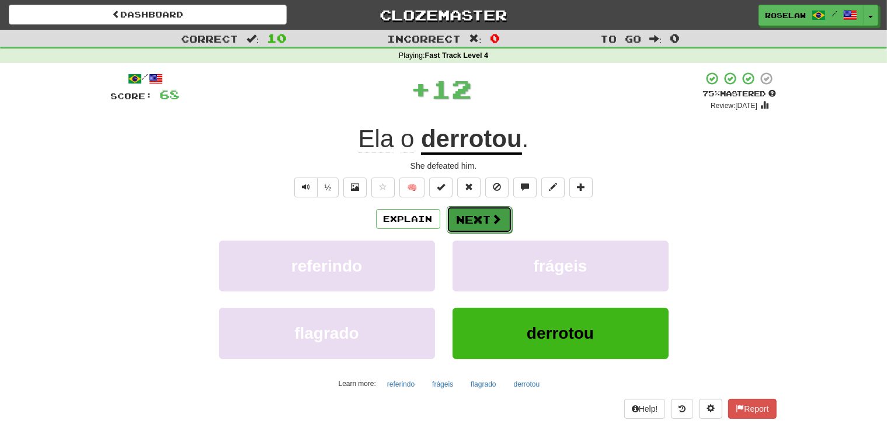
click at [472, 214] on button "Next" at bounding box center [479, 219] width 65 height 27
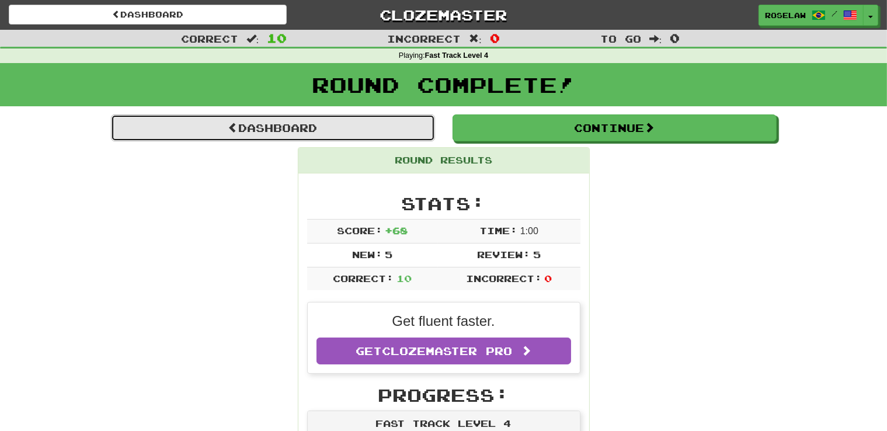
click at [269, 126] on link "Dashboard" at bounding box center [273, 128] width 324 height 27
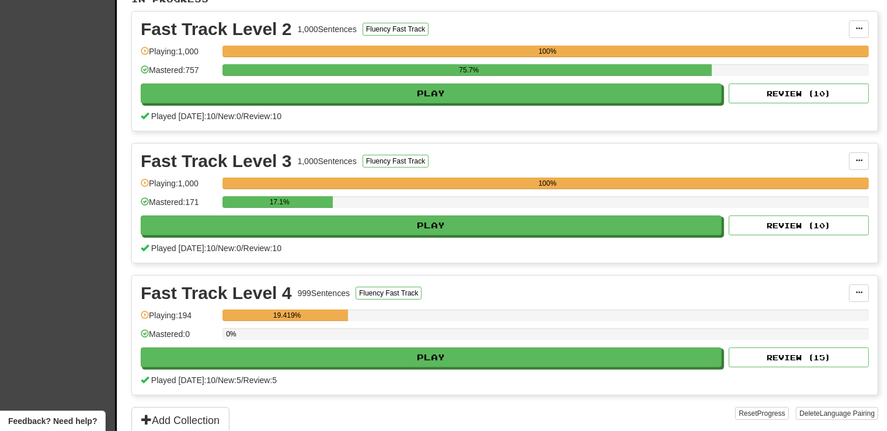
scroll to position [264, 0]
